Goal: Transaction & Acquisition: Purchase product/service

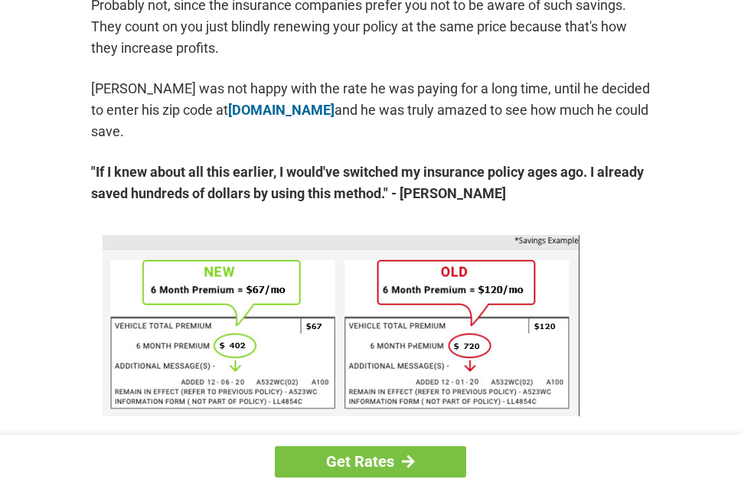
scroll to position [846, 0]
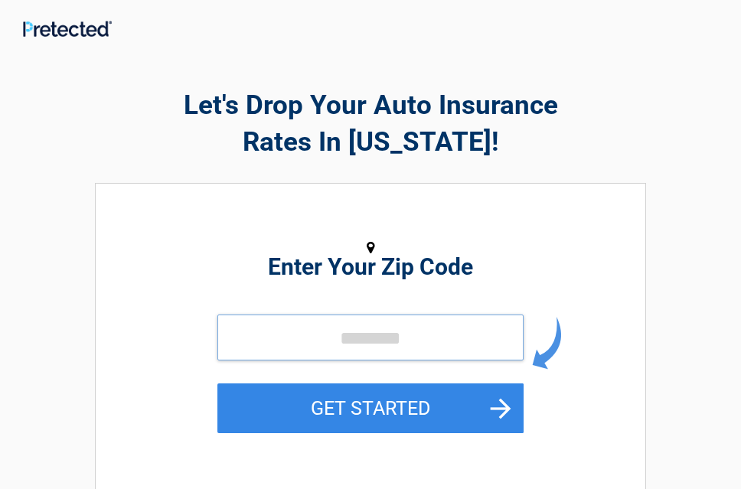
click at [344, 341] on input "tel" at bounding box center [370, 338] width 306 height 46
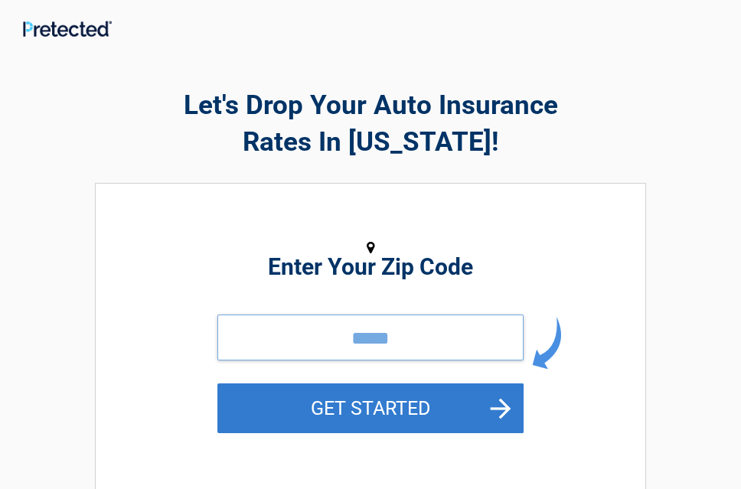
type input "*****"
click at [332, 397] on button "GET STARTED" at bounding box center [370, 408] width 306 height 50
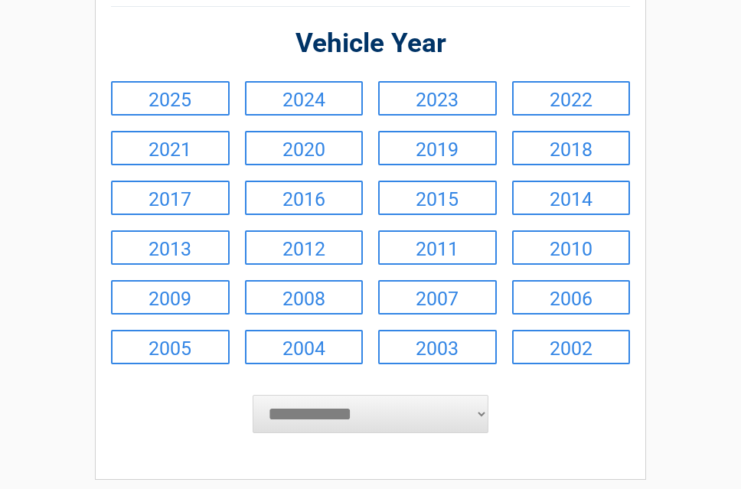
scroll to position [316, 0]
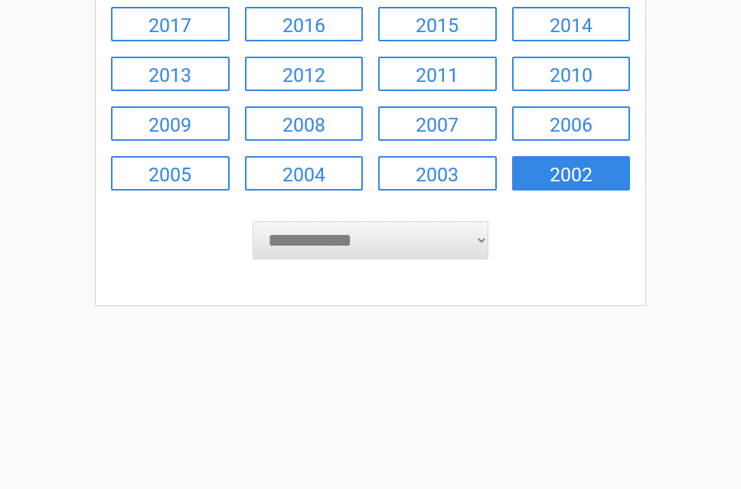
click at [592, 171] on link "2002" at bounding box center [571, 173] width 119 height 34
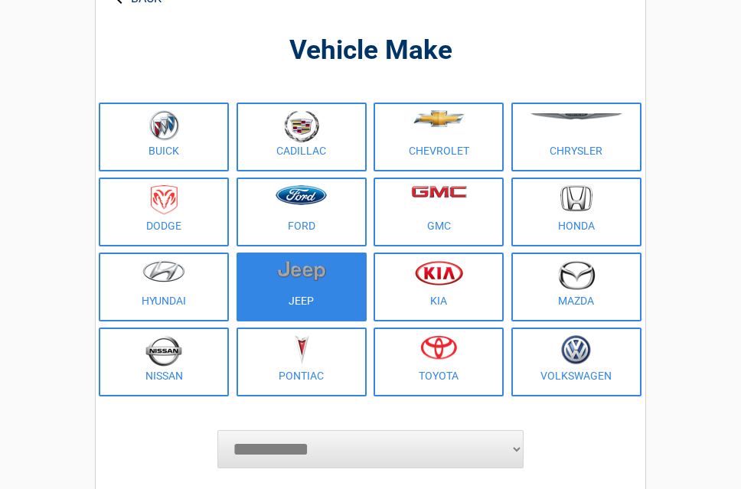
scroll to position [100, 0]
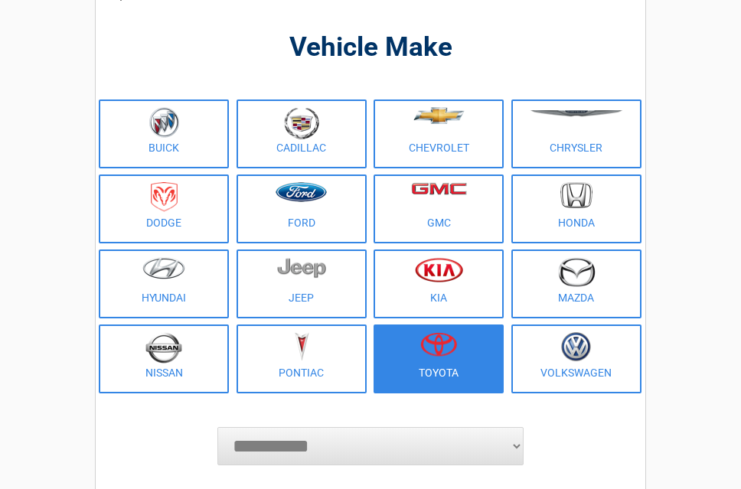
click at [442, 339] on img at bounding box center [438, 344] width 37 height 24
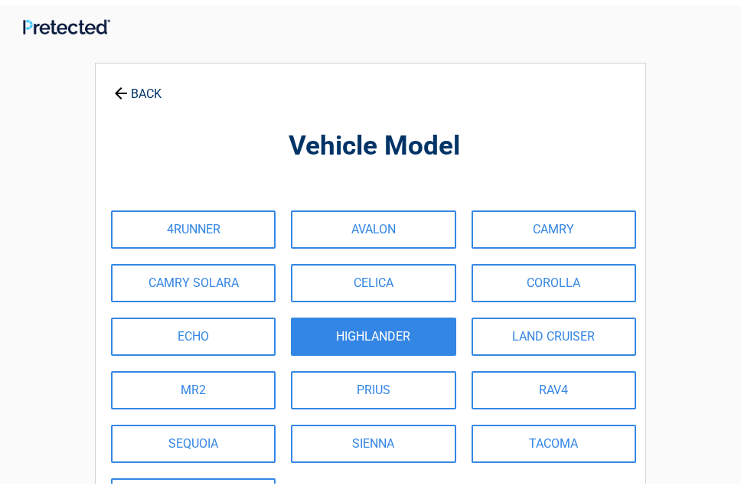
scroll to position [0, 0]
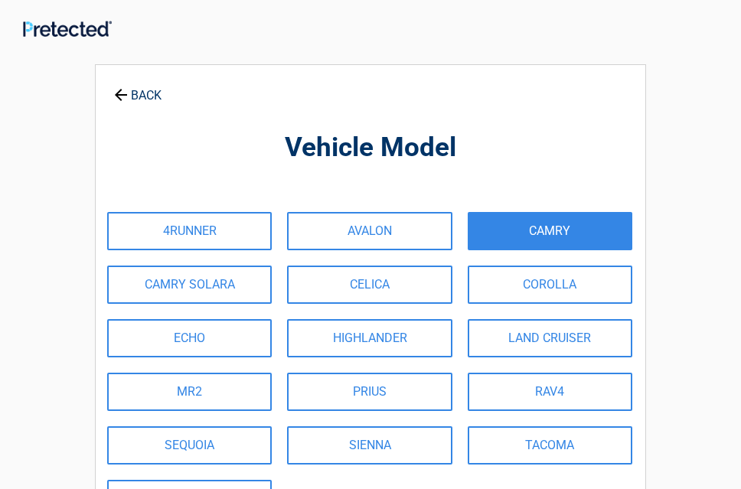
click at [556, 229] on link "CAMRY" at bounding box center [550, 231] width 165 height 38
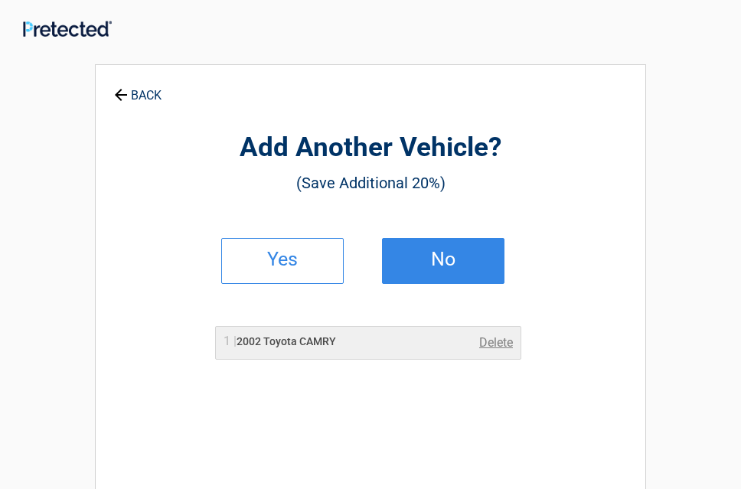
click at [458, 268] on link "No" at bounding box center [443, 261] width 122 height 46
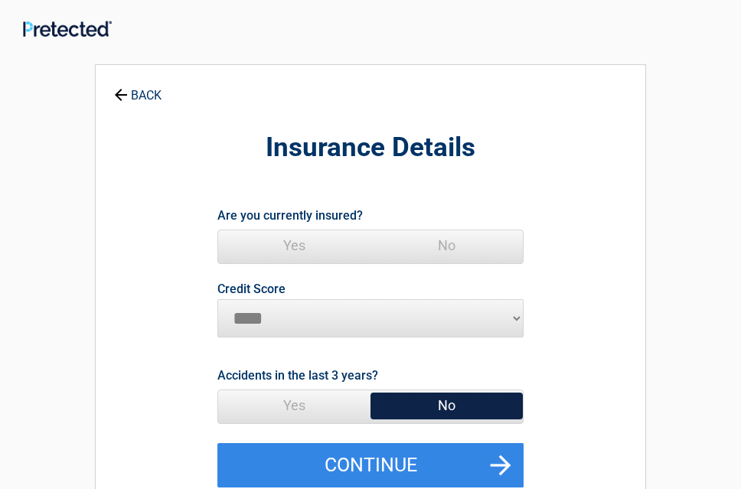
click at [302, 246] on span "Yes" at bounding box center [294, 245] width 152 height 31
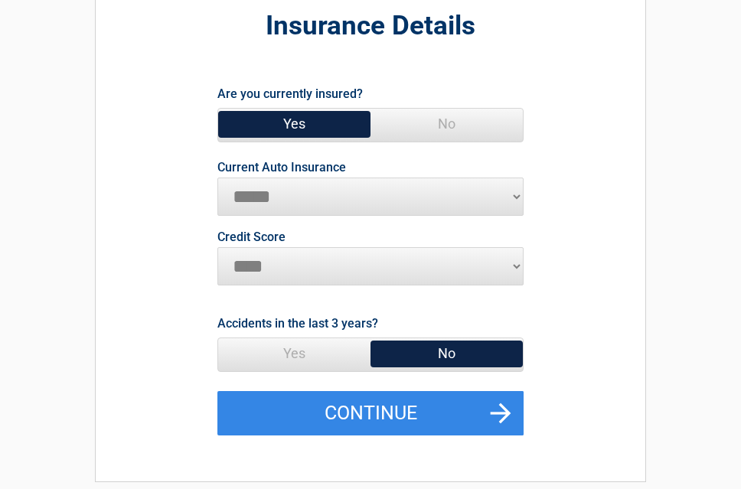
scroll to position [125, 0]
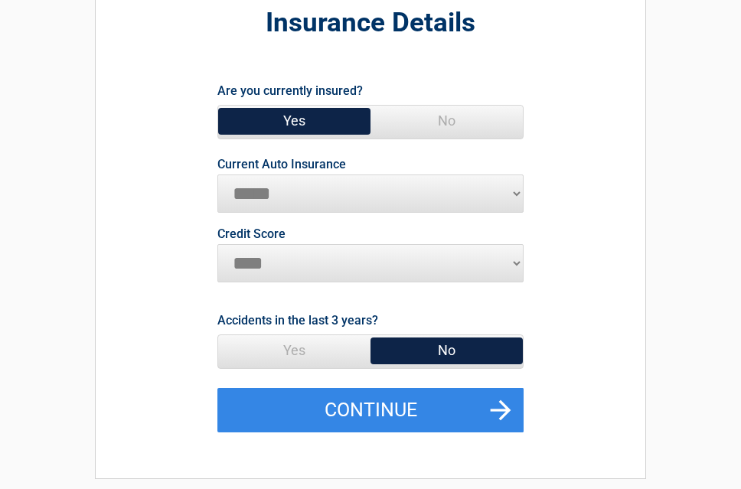
select select "**********"
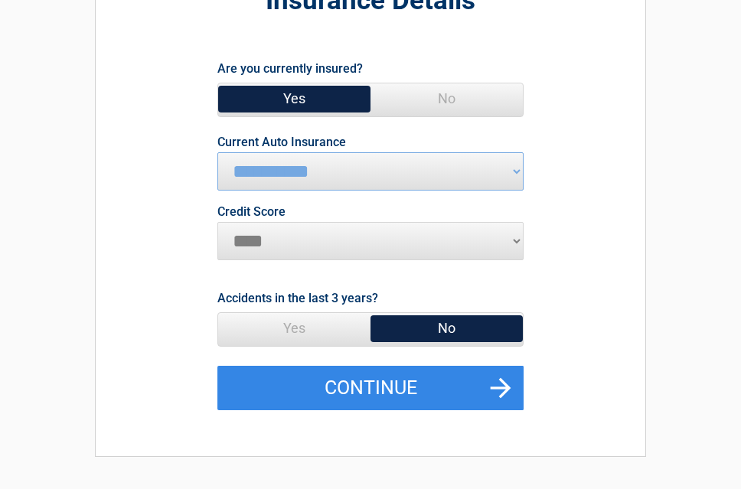
scroll to position [163, 0]
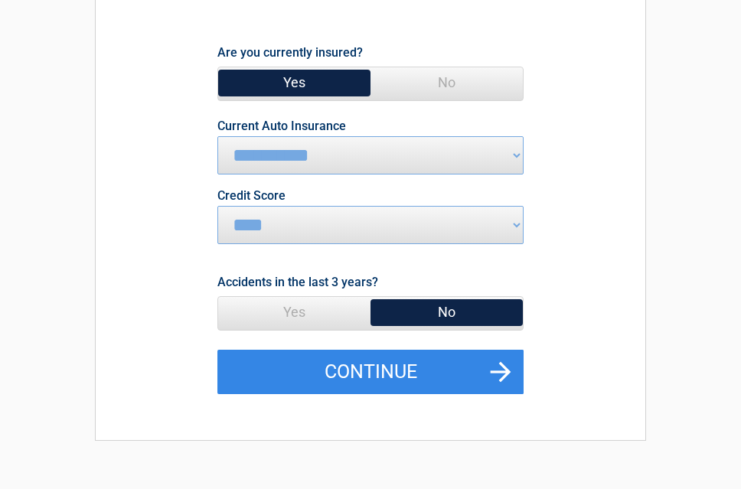
click at [300, 314] on span "Yes" at bounding box center [294, 312] width 152 height 31
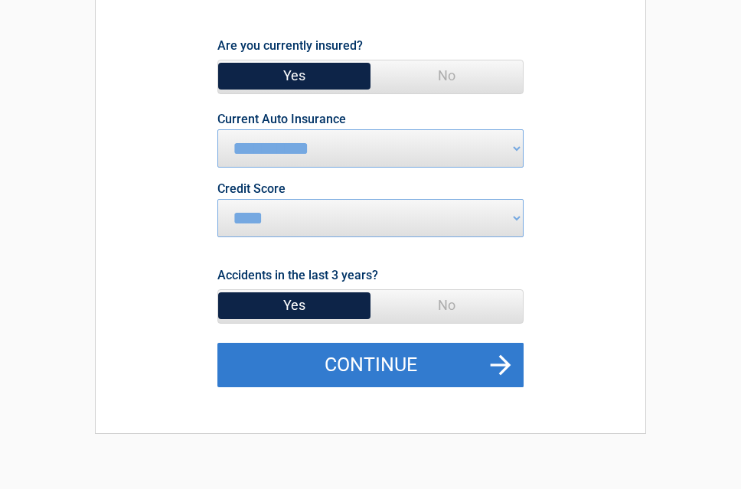
scroll to position [173, 0]
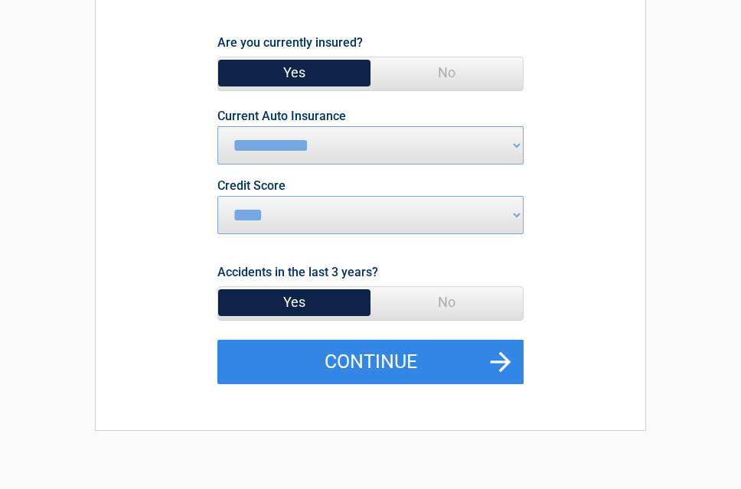
select select "*******"
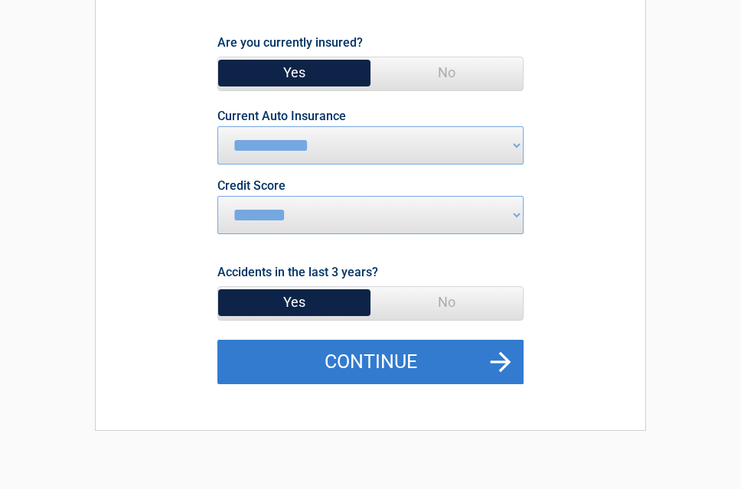
click at [370, 357] on button "Continue" at bounding box center [370, 362] width 306 height 44
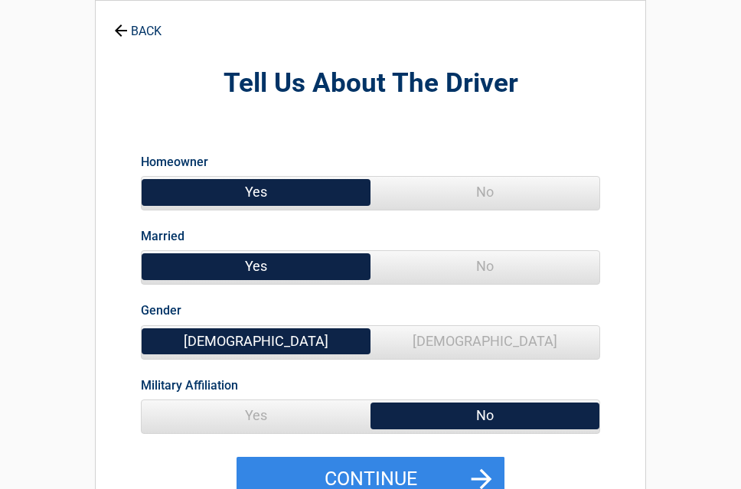
scroll to position [90, 0]
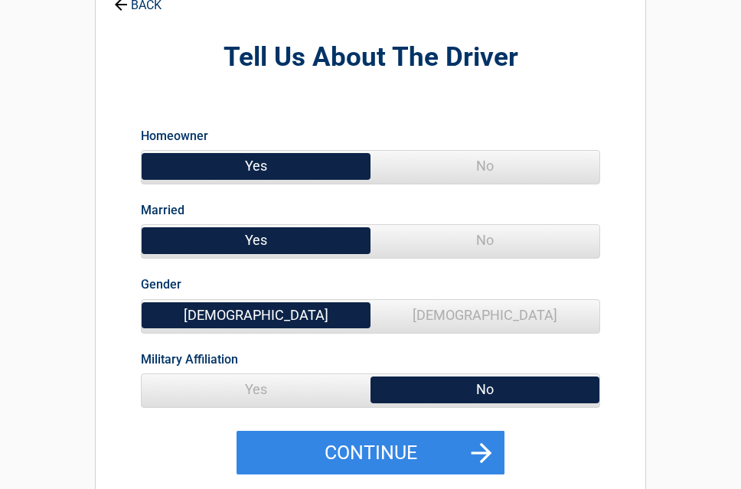
click at [471, 242] on span "No" at bounding box center [484, 240] width 229 height 31
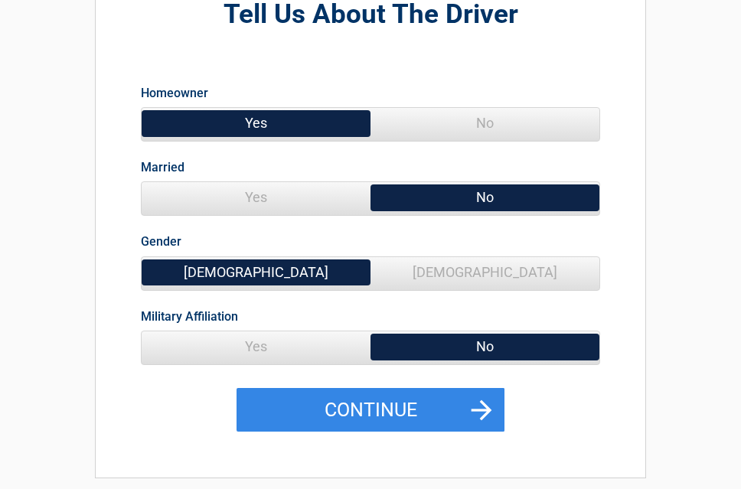
scroll to position [166, 0]
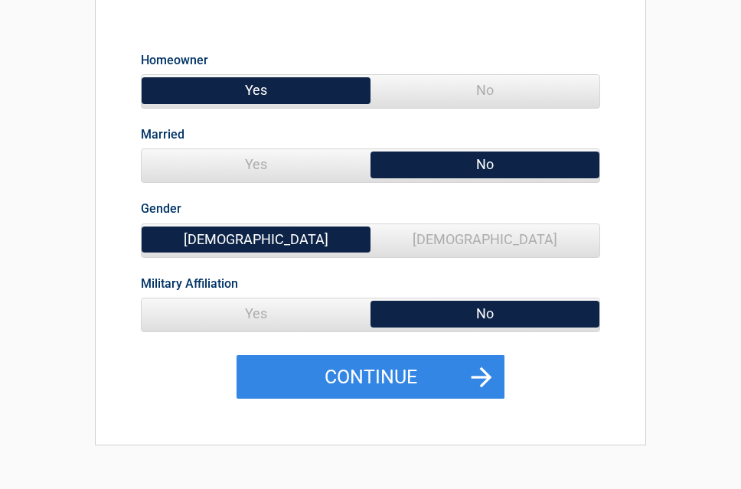
click at [293, 312] on span "Yes" at bounding box center [256, 314] width 229 height 31
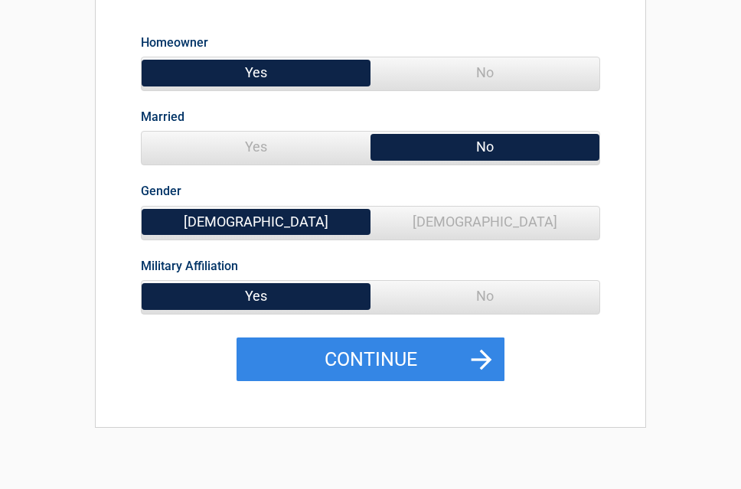
scroll to position [274, 0]
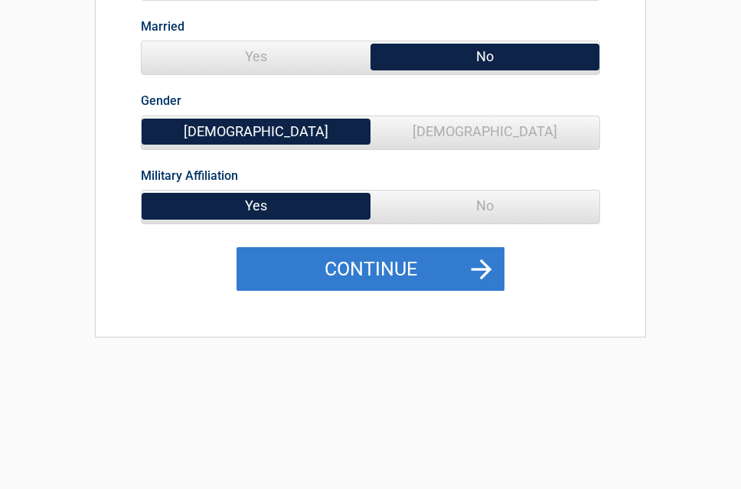
click at [379, 266] on button "Continue" at bounding box center [371, 269] width 268 height 44
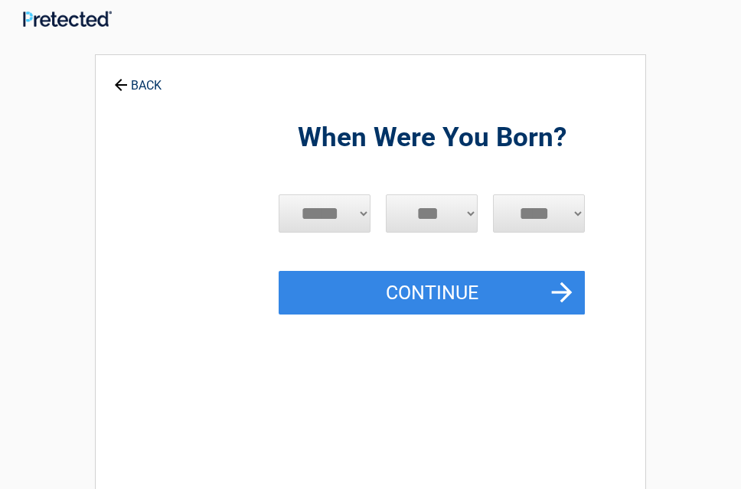
scroll to position [0, 0]
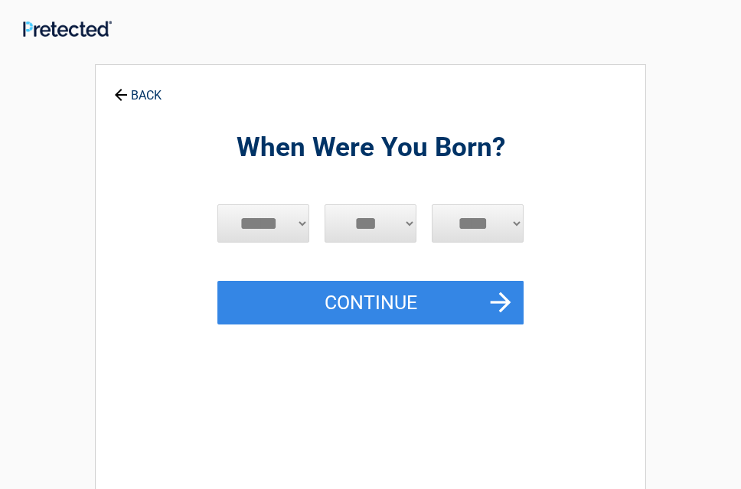
select select "*"
select select "****"
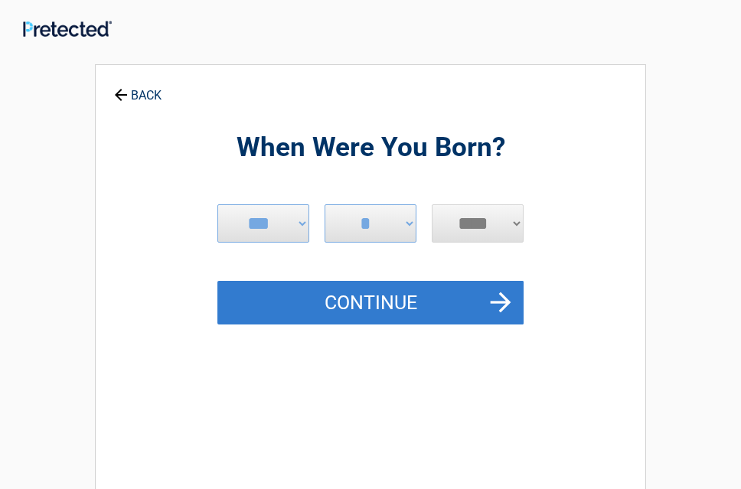
click at [409, 305] on button "Continue" at bounding box center [370, 303] width 306 height 44
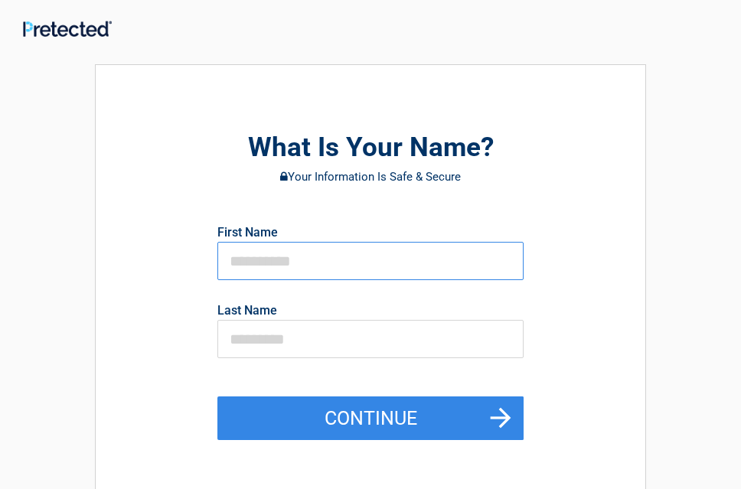
click at [243, 259] on input "text" at bounding box center [370, 261] width 306 height 38
type input "*******"
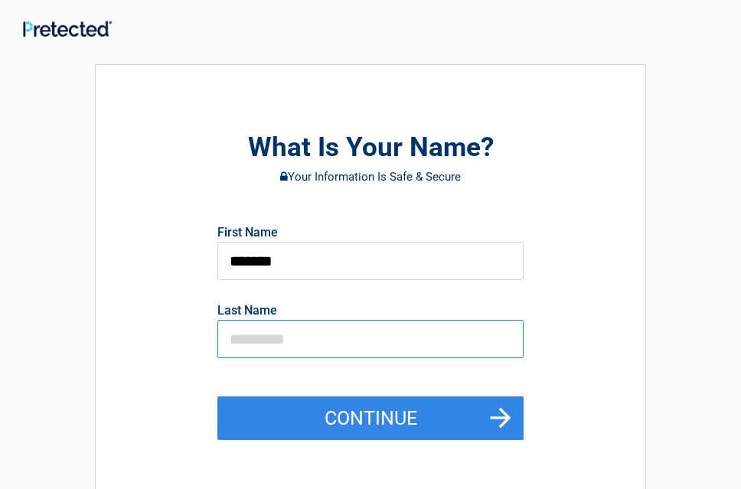
click at [234, 341] on input "text" at bounding box center [370, 339] width 306 height 38
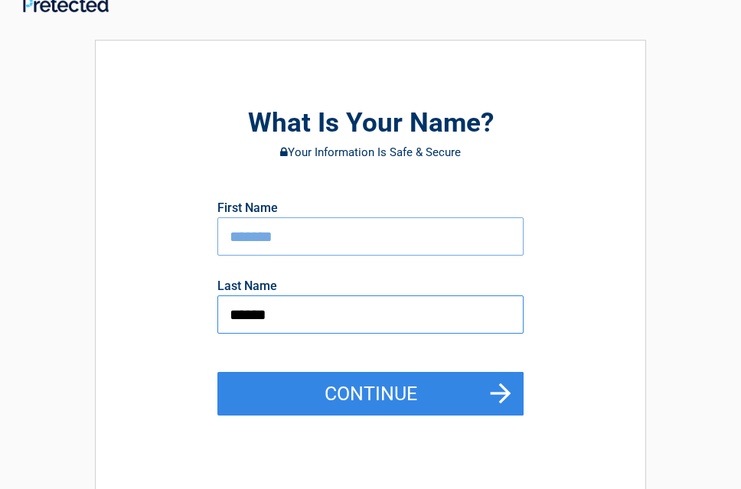
scroll to position [83, 0]
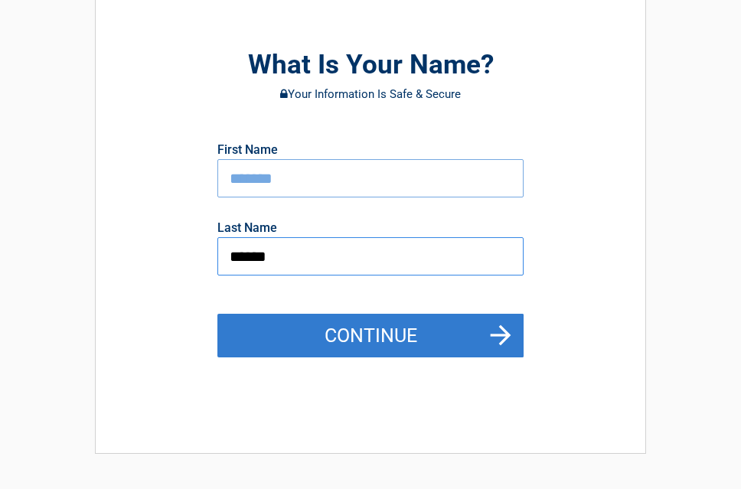
type input "******"
click at [341, 326] on button "Continue" at bounding box center [370, 336] width 306 height 44
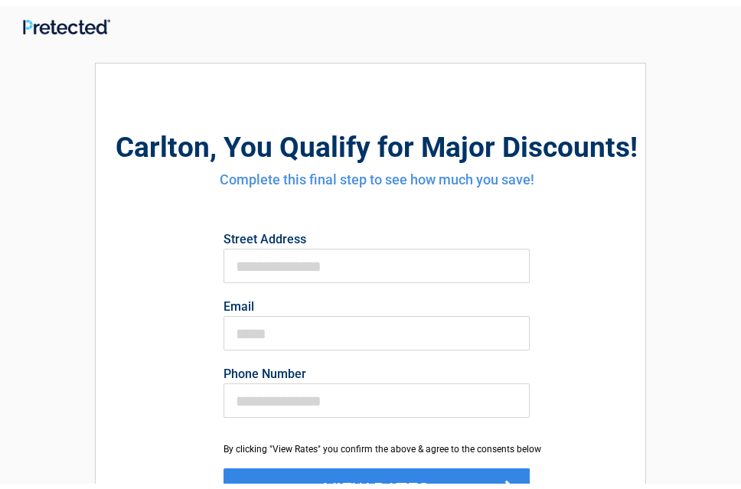
scroll to position [0, 0]
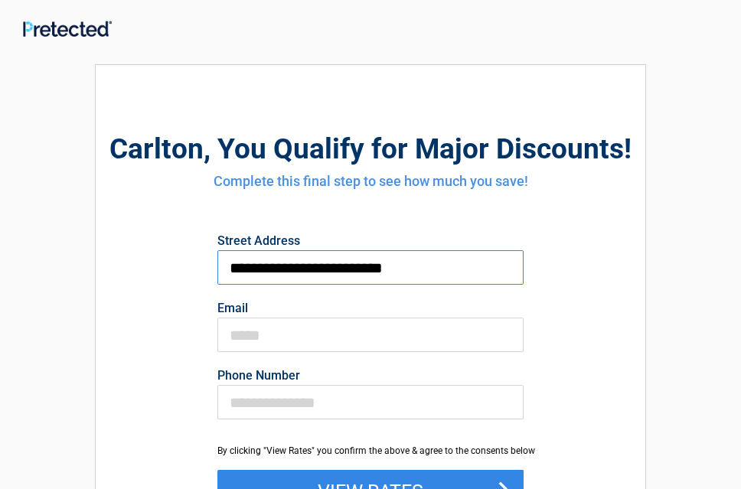
type input "**********"
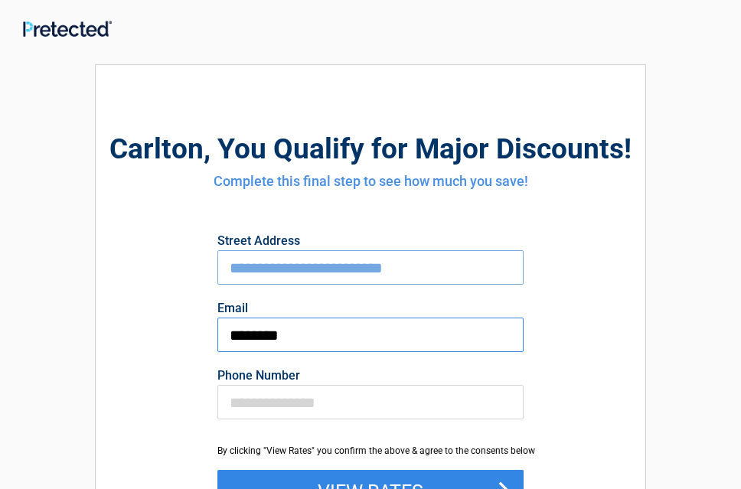
type input "**********"
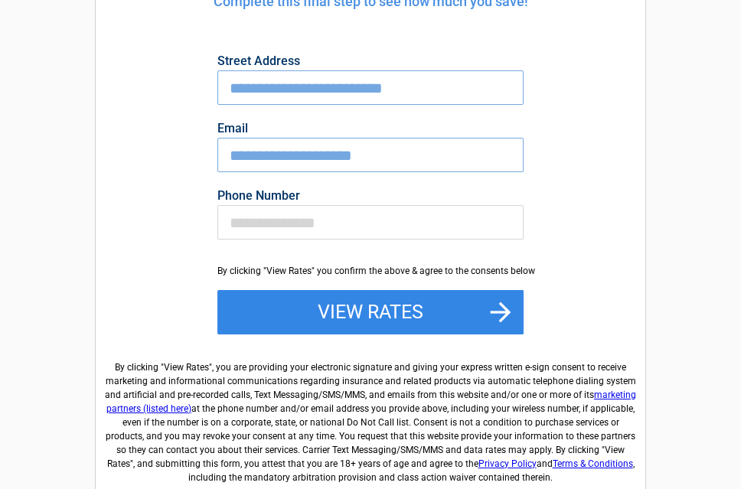
scroll to position [183, 0]
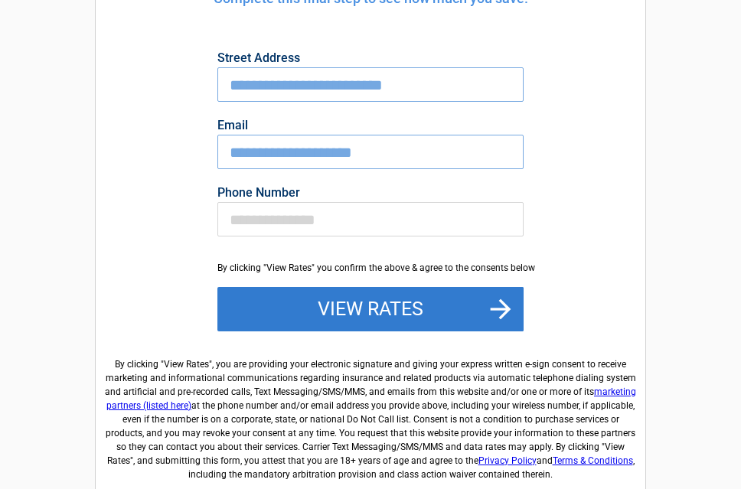
click at [354, 314] on button "View Rates" at bounding box center [370, 309] width 306 height 44
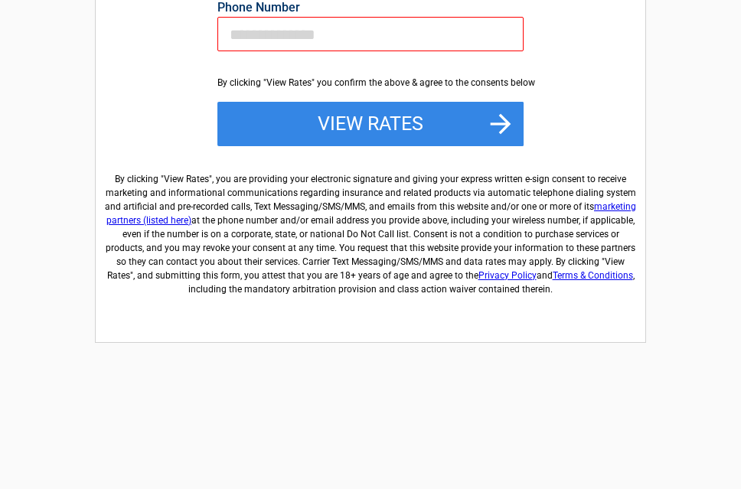
scroll to position [220, 0]
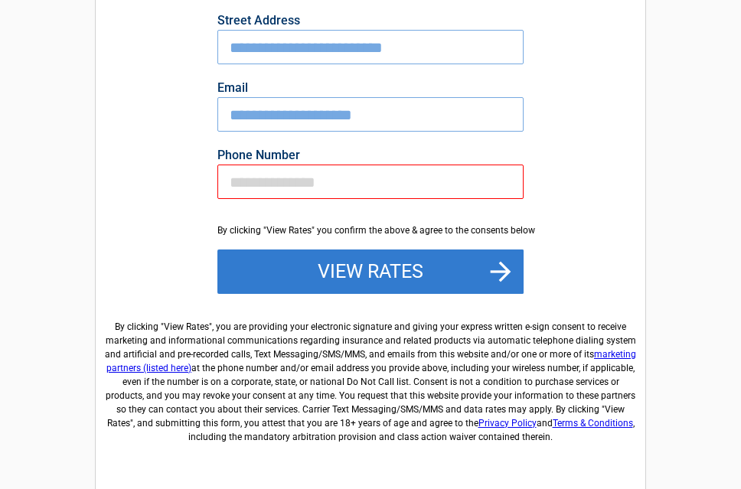
click at [357, 266] on button "View Rates" at bounding box center [370, 272] width 306 height 44
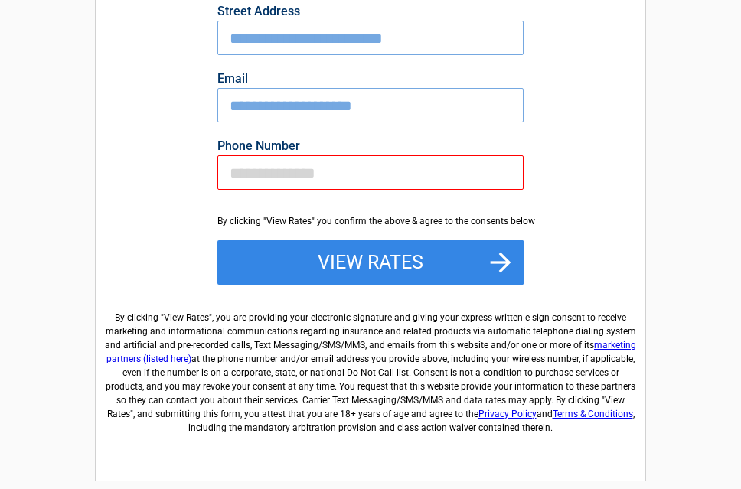
scroll to position [236, 0]
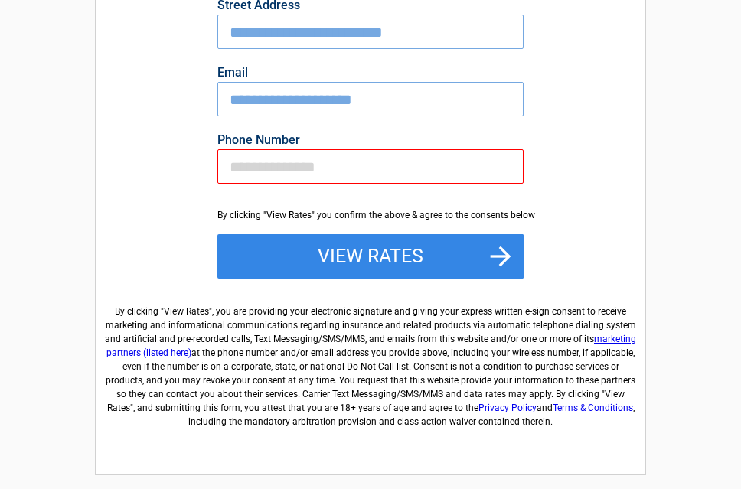
click at [606, 340] on link "marketing partners (listed here)" at bounding box center [371, 346] width 530 height 24
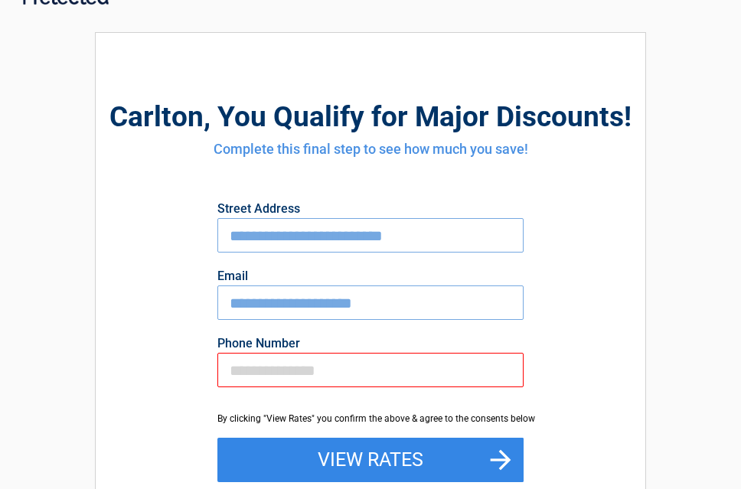
scroll to position [0, 0]
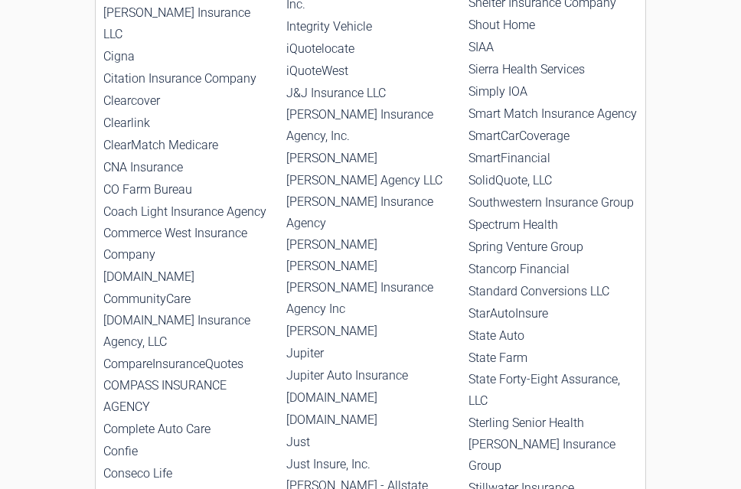
scroll to position [2975, 0]
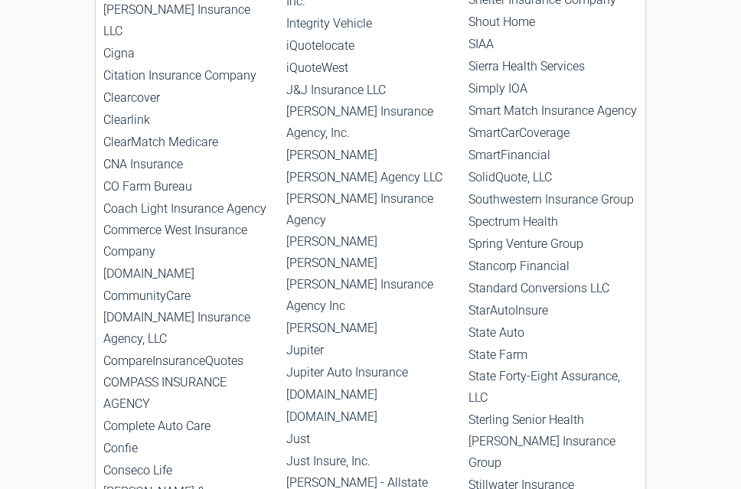
click at [490, 344] on li "State Farm" at bounding box center [552, 354] width 169 height 21
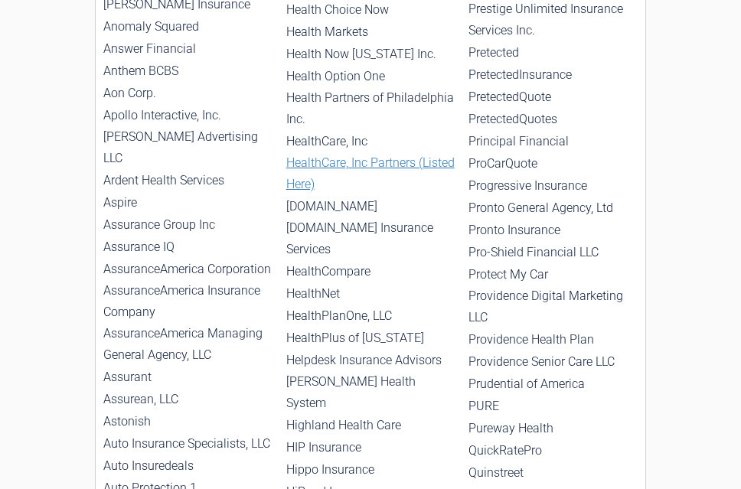
scroll to position [1294, 0]
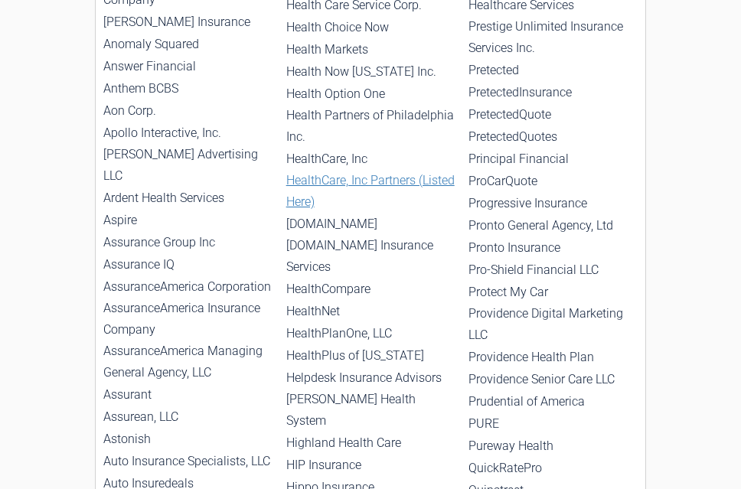
click at [541, 193] on li "Progressive Insurance" at bounding box center [552, 203] width 169 height 21
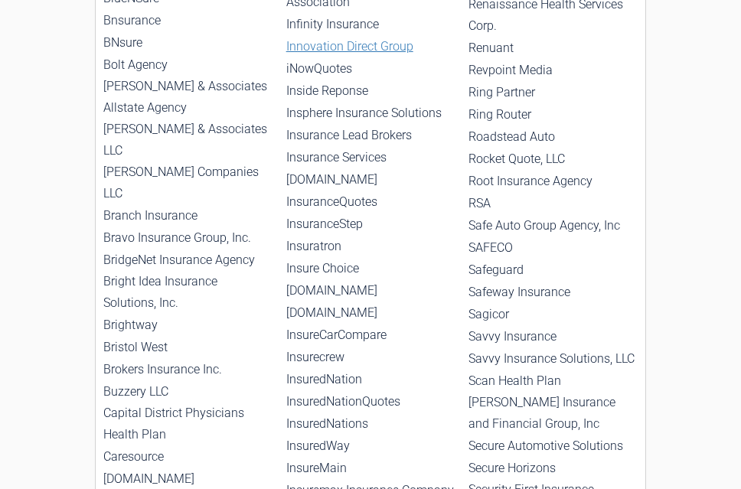
scroll to position [2246, 0]
